Goal: Task Accomplishment & Management: Manage account settings

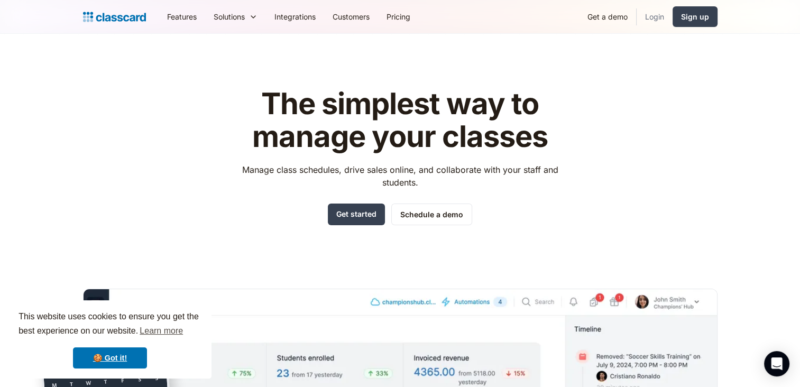
click at [660, 18] on link "Login" at bounding box center [655, 17] width 36 height 24
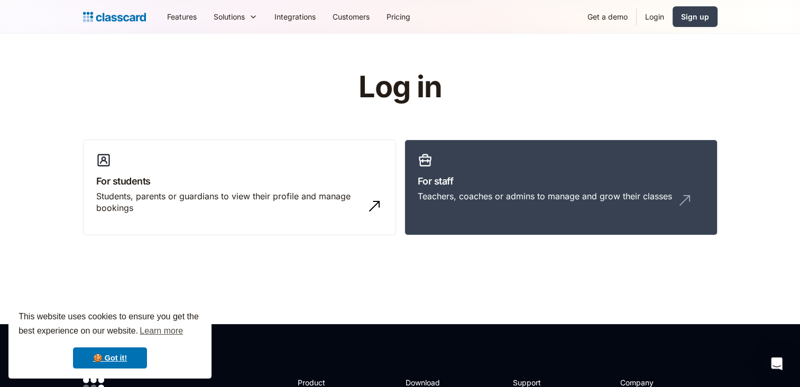
click at [652, 14] on link "Login" at bounding box center [655, 17] width 36 height 24
click at [508, 184] on h3 "For staff" at bounding box center [561, 181] width 287 height 14
